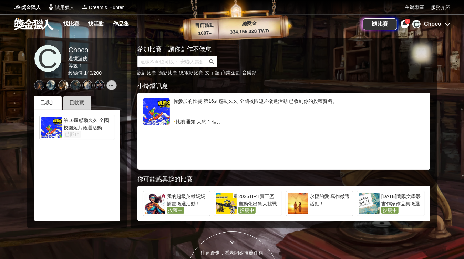
click at [78, 104] on div "已收藏" at bounding box center [77, 103] width 28 height 14
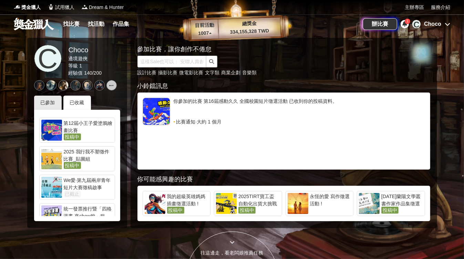
scroll to position [55, 0]
click at [93, 125] on div "第12屆小王子愛塗鴉繪畫比賽" at bounding box center [88, 126] width 49 height 14
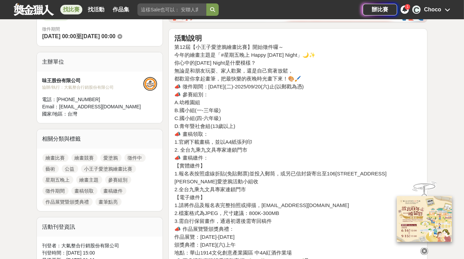
scroll to position [221, 0]
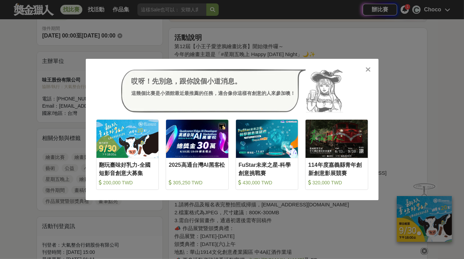
click at [365, 73] on div at bounding box center [368, 69] width 7 height 7
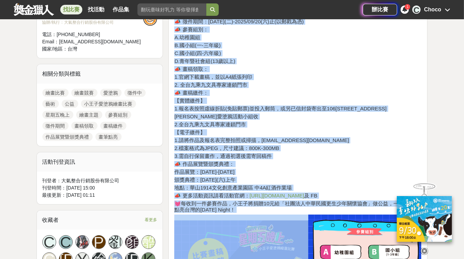
scroll to position [303, 0]
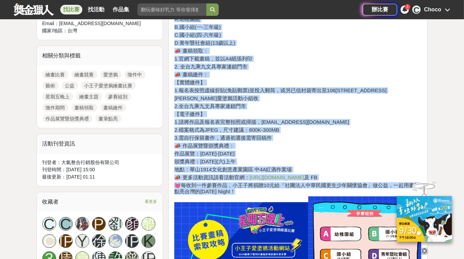
drag, startPoint x: 174, startPoint y: 39, endPoint x: 272, endPoint y: 189, distance: 179.0
copy div "lore i47d【sitametcon】adipi～ elitsedd「#eiusm Tempo Incidi Utlab」🌙✨ etdoLorema Al…"
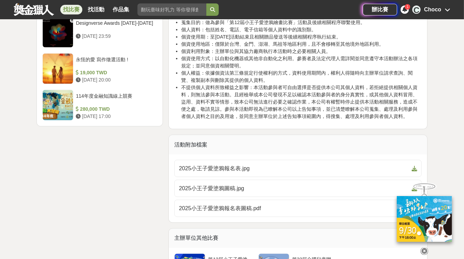
scroll to position [1020, 0]
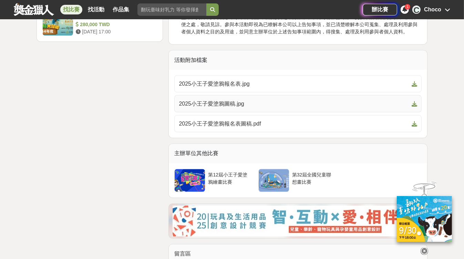
click at [266, 100] on span "2025小王子愛塗鴉圖稿.jpg" at bounding box center [294, 104] width 230 height 8
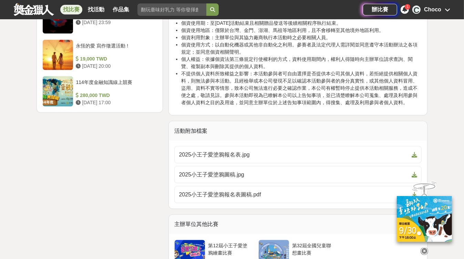
scroll to position [1041, 0]
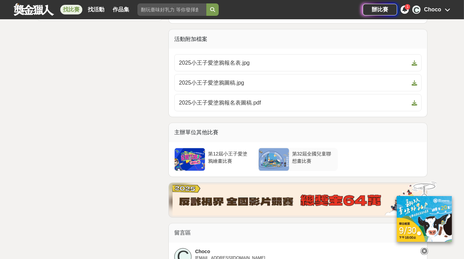
click at [319, 156] on div "第32屆全國兒童聯想畫比賽" at bounding box center [313, 159] width 49 height 23
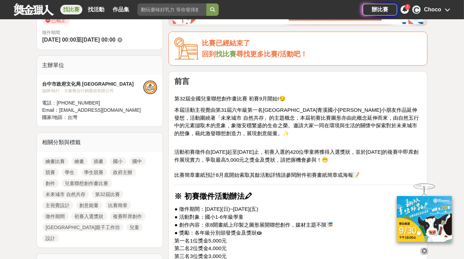
scroll to position [221, 0]
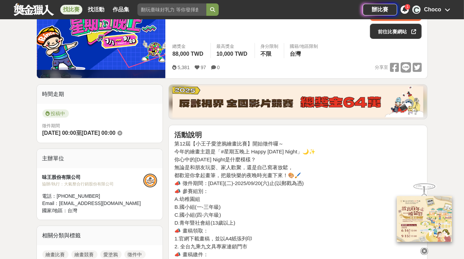
scroll to position [110, 0]
